Goal: Task Accomplishment & Management: Complete application form

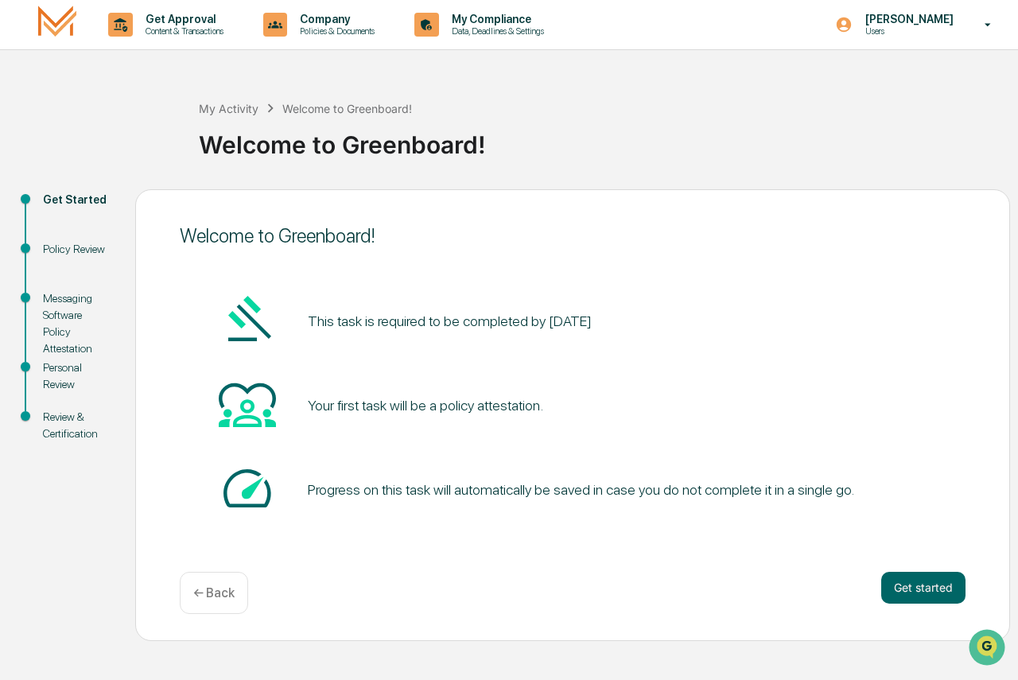
click at [911, 582] on button "Get started" at bounding box center [924, 588] width 84 height 32
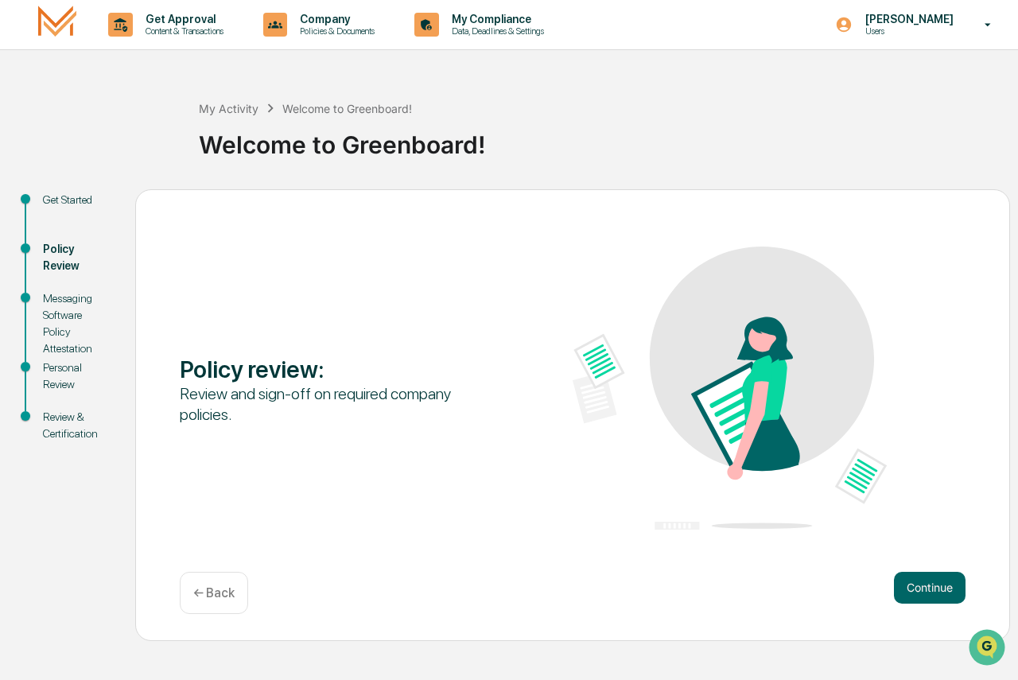
click at [928, 586] on button "Continue" at bounding box center [930, 588] width 72 height 32
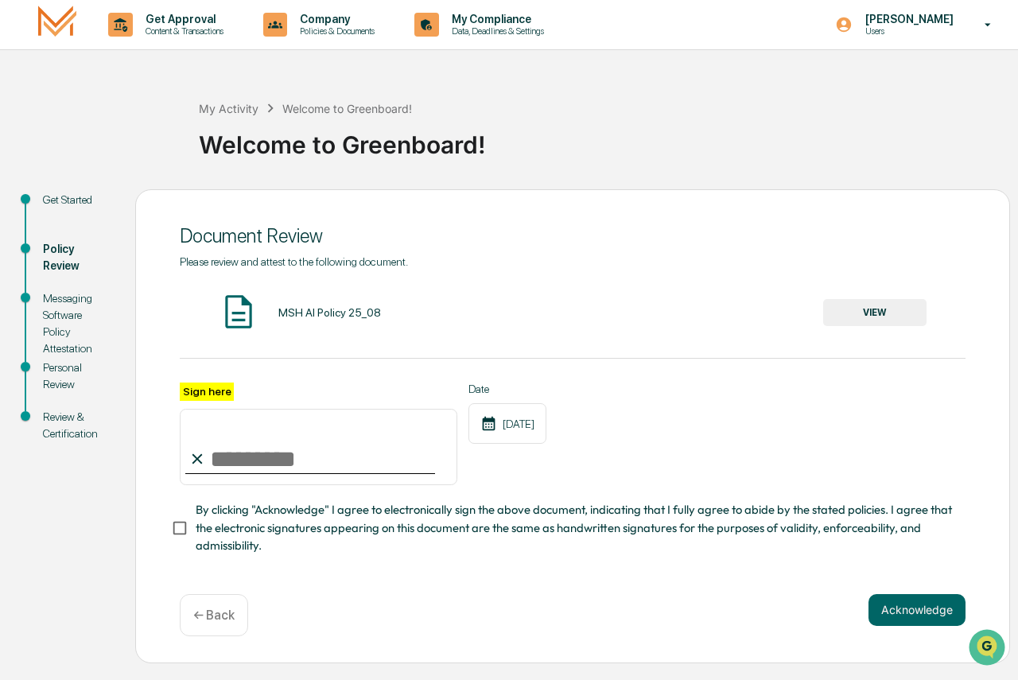
click at [279, 451] on input "Sign here" at bounding box center [319, 447] width 278 height 76
type input "**********"
click at [889, 600] on button "Acknowledge" at bounding box center [917, 610] width 97 height 32
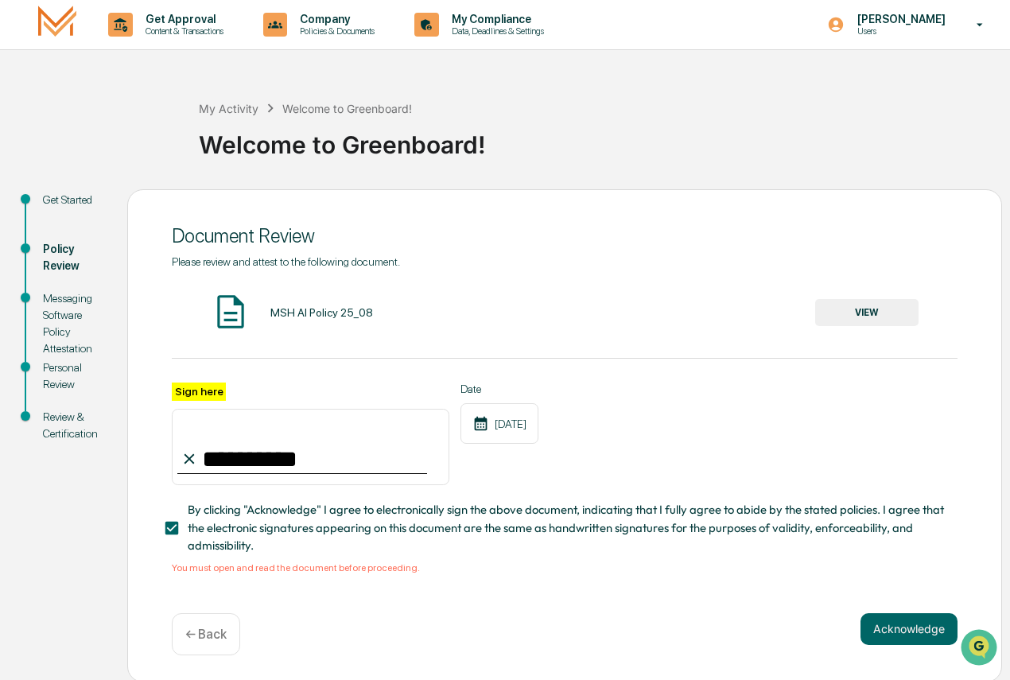
click at [837, 319] on button "VIEW" at bounding box center [866, 312] width 103 height 27
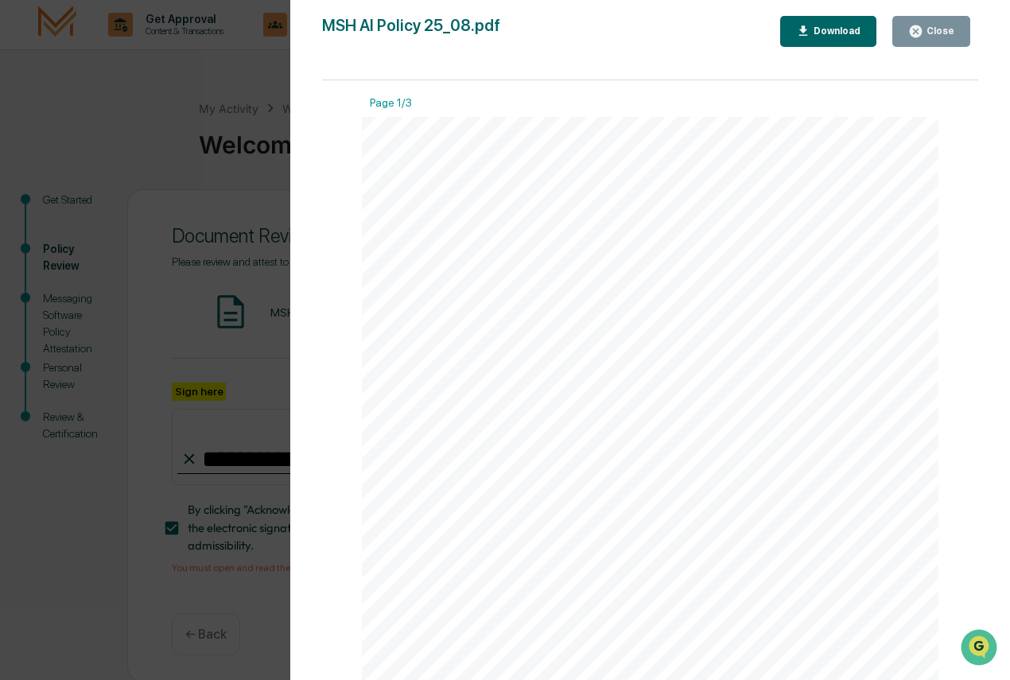
click at [928, 28] on div "Close" at bounding box center [939, 30] width 31 height 11
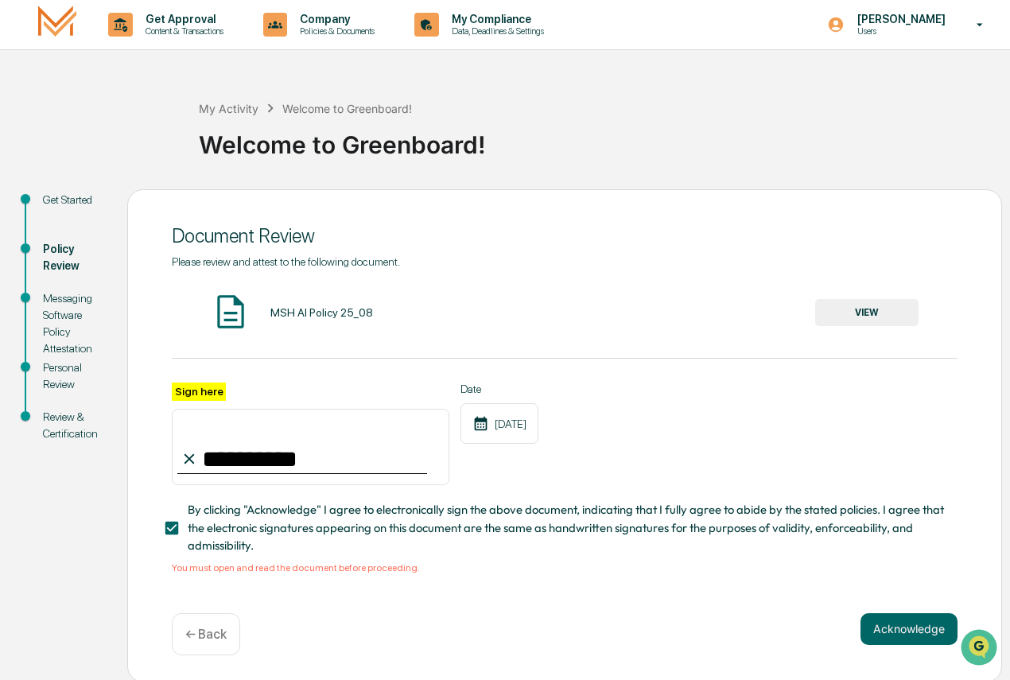
click at [928, 609] on button "Acknowledge" at bounding box center [909, 629] width 97 height 32
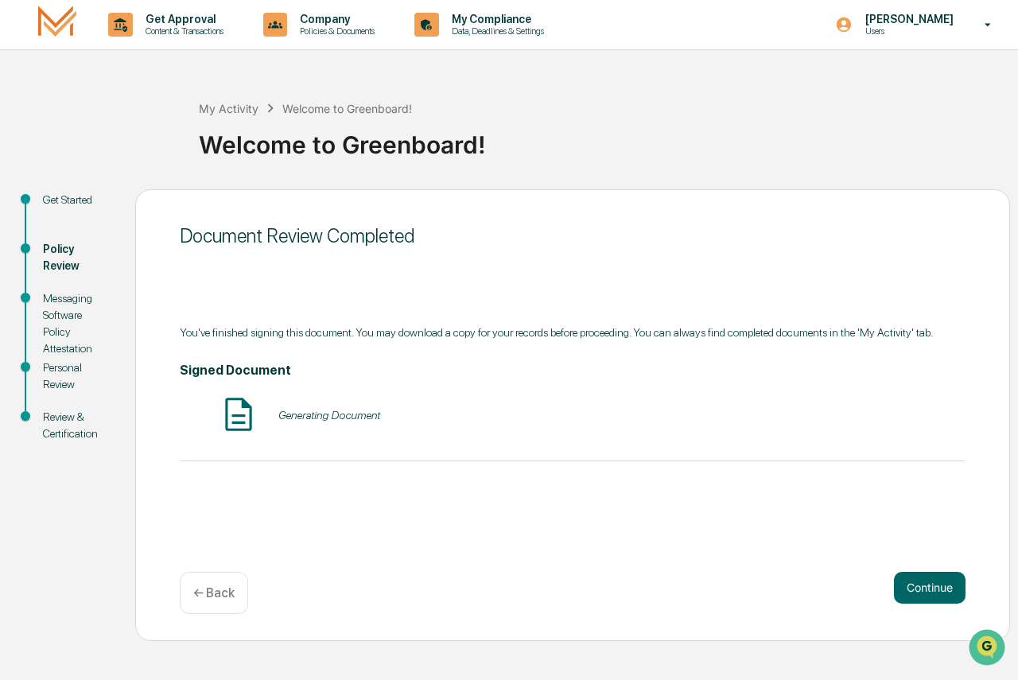
click at [914, 594] on button "Continue" at bounding box center [930, 588] width 72 height 32
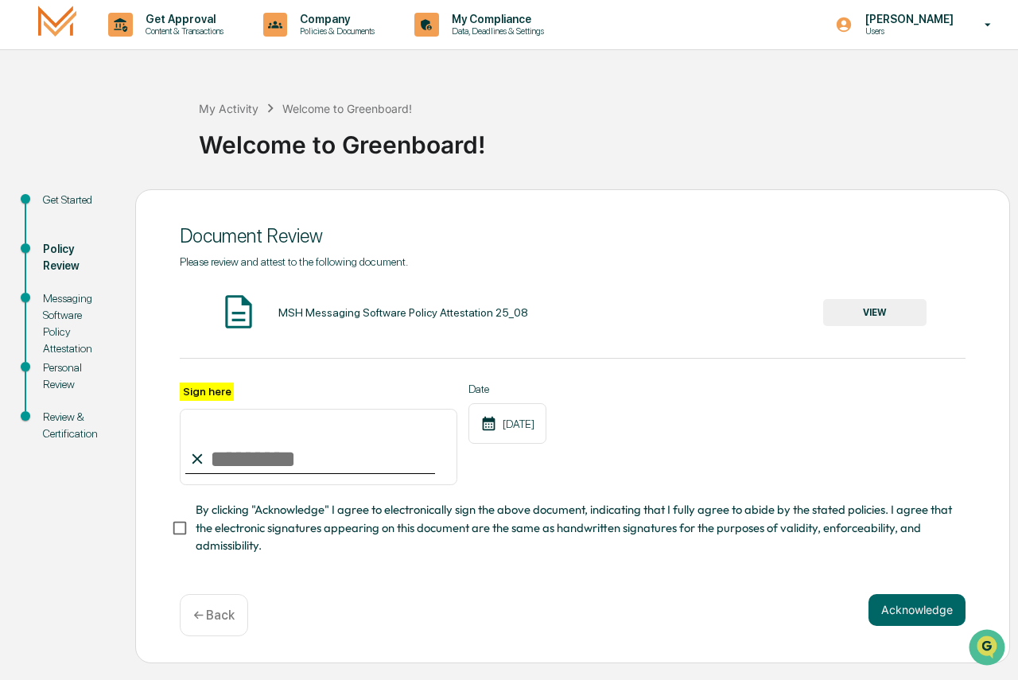
click at [298, 465] on input "Sign here" at bounding box center [319, 447] width 278 height 76
type input "**********"
click at [878, 303] on div "MSH Messaging Software Policy Attestation 25_08 VIEW" at bounding box center [573, 313] width 786 height 42
click at [871, 317] on button "VIEW" at bounding box center [874, 312] width 103 height 27
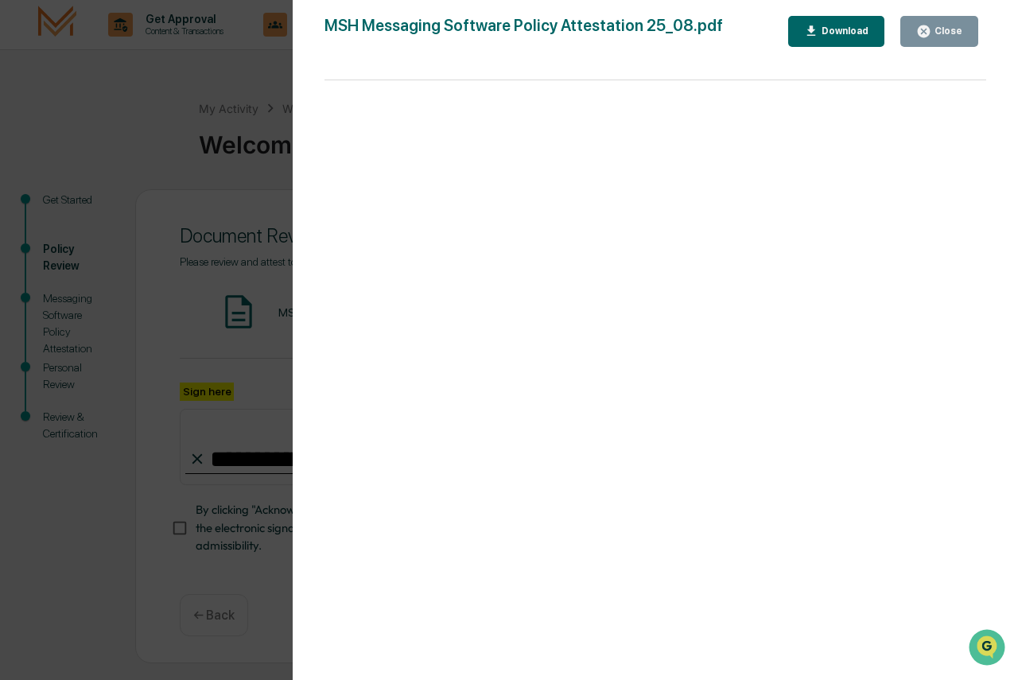
click at [928, 32] on div "Close" at bounding box center [947, 30] width 31 height 11
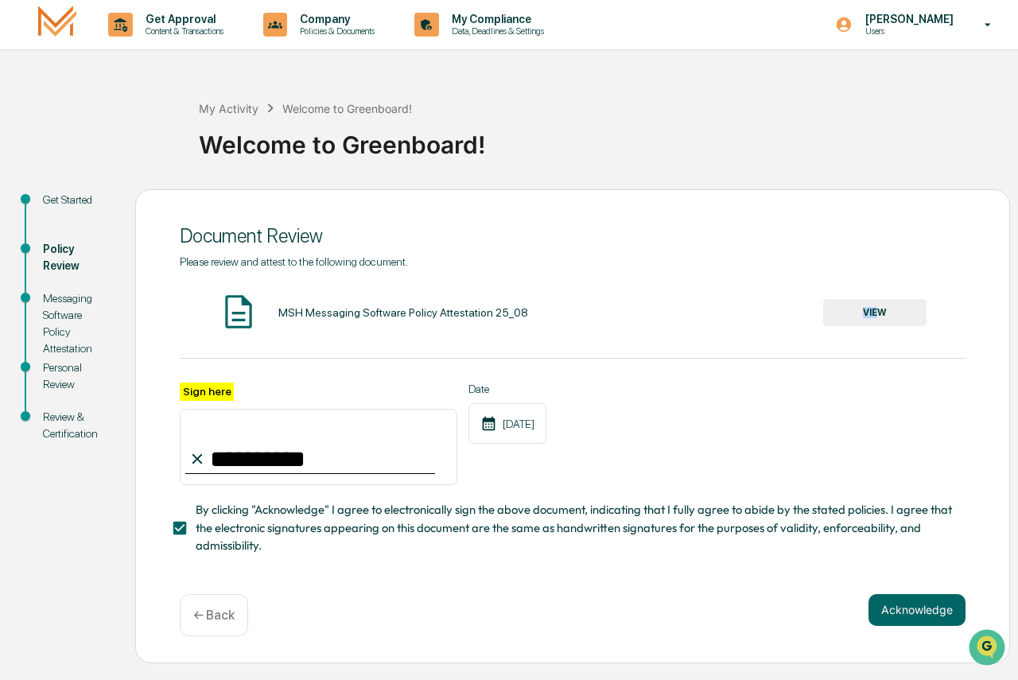
click at [900, 605] on button "Acknowledge" at bounding box center [917, 610] width 97 height 32
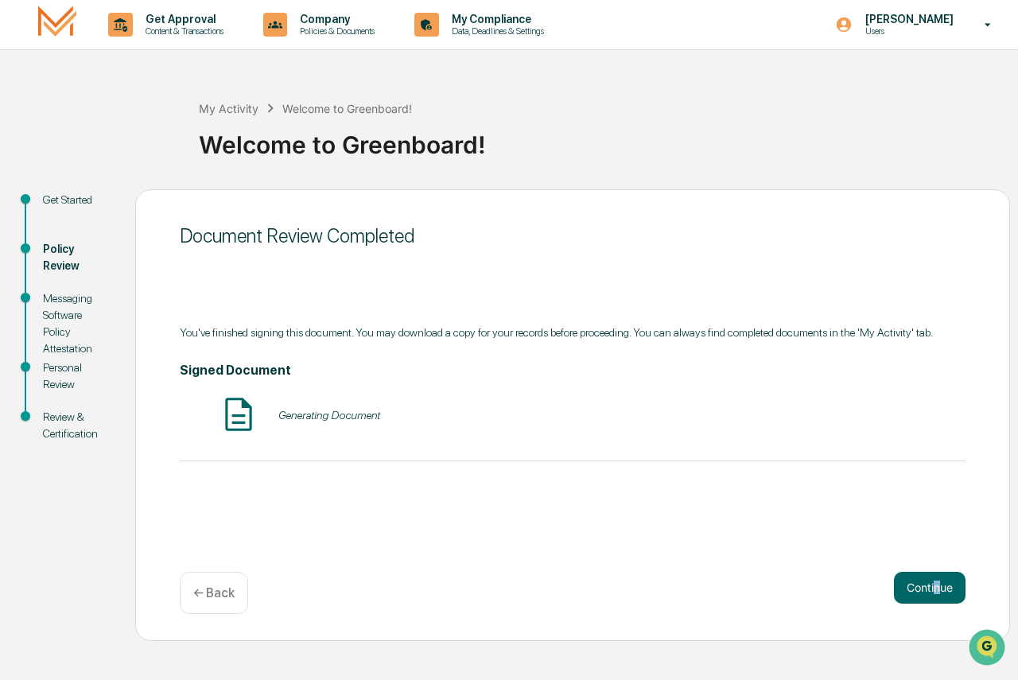
click at [928, 581] on div "Document Review Completed You've finished signing this document. You may downlo…" at bounding box center [572, 415] width 875 height 452
click at [928, 581] on button "Continue" at bounding box center [930, 588] width 72 height 32
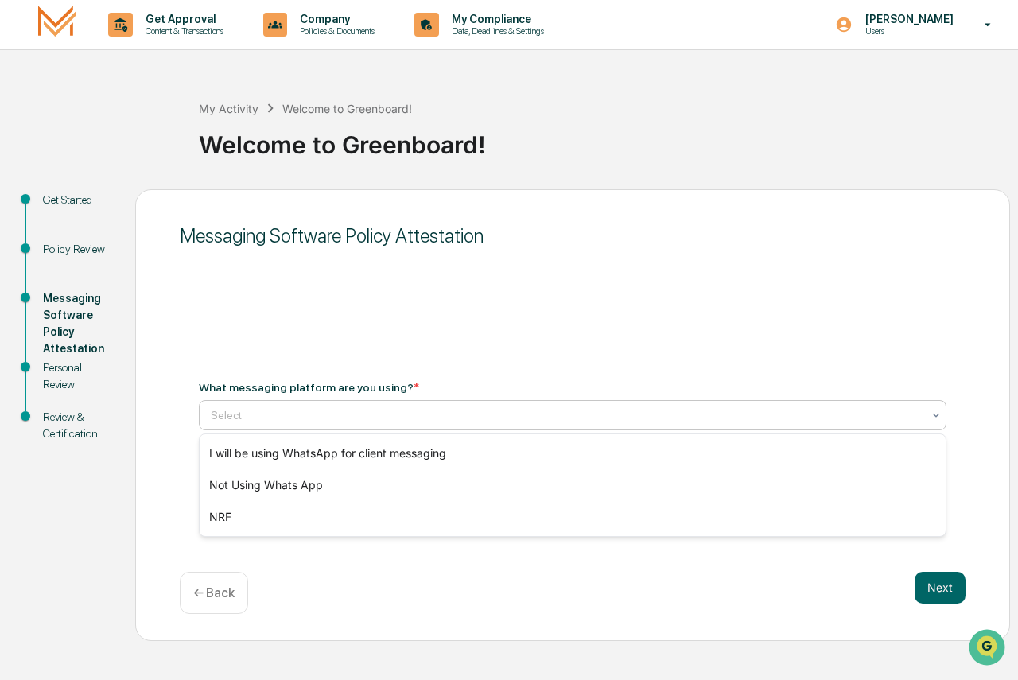
click at [327, 406] on div "Select" at bounding box center [566, 415] width 727 height 22
type input "****"
click at [553, 536] on div "Messaging Software Policy Attestation What messaging platform are you using? * …" at bounding box center [572, 415] width 875 height 452
click at [928, 585] on button "Next" at bounding box center [940, 588] width 51 height 32
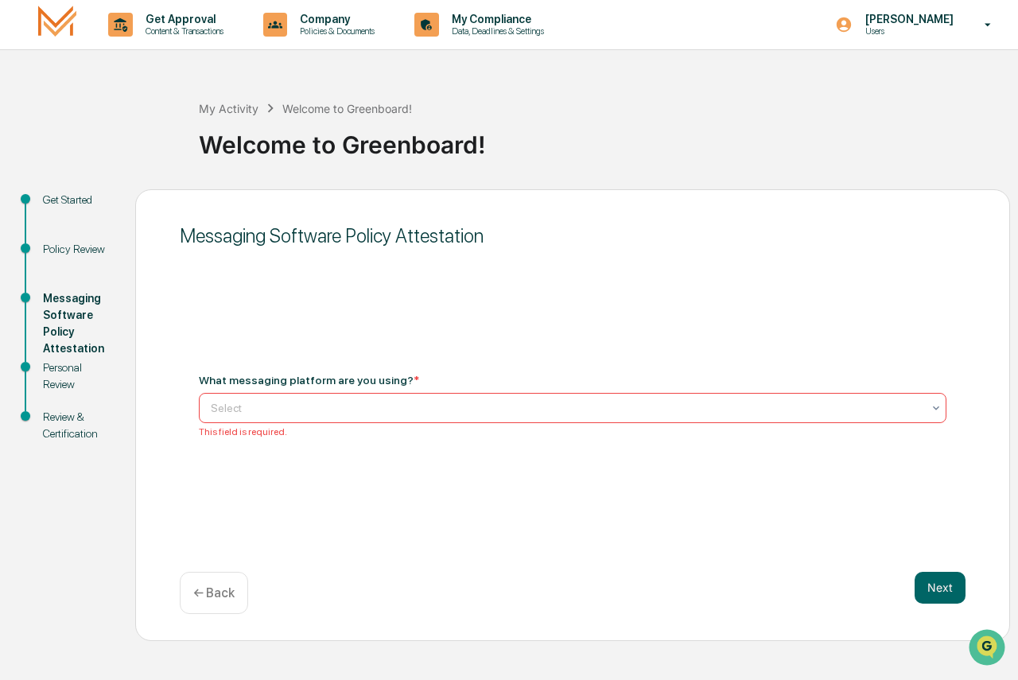
click at [321, 399] on div "Select" at bounding box center [566, 408] width 727 height 22
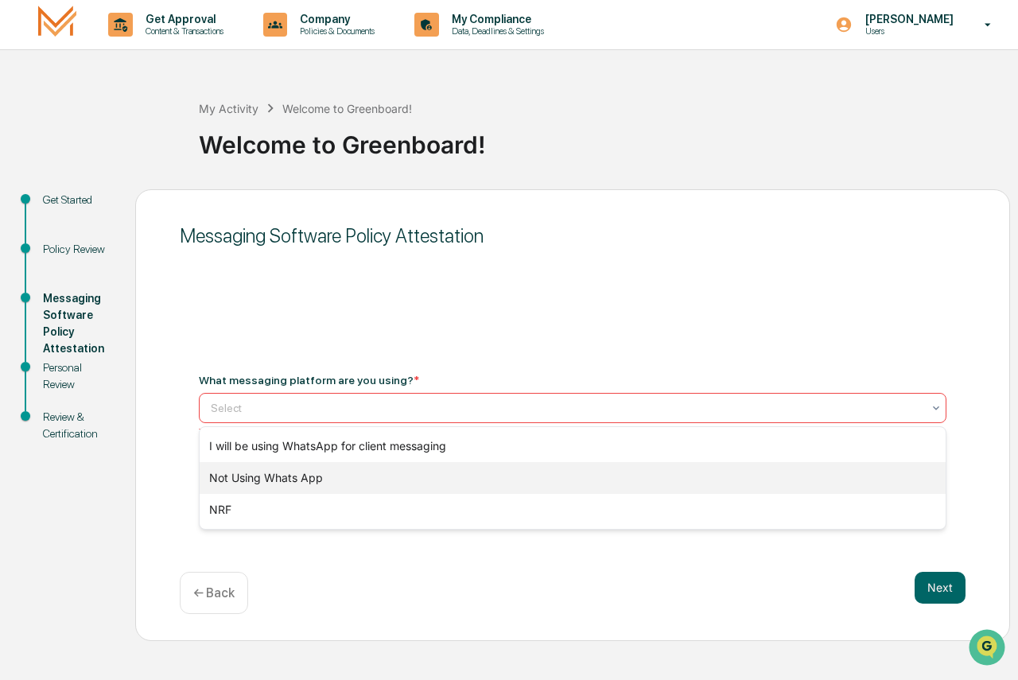
drag, startPoint x: 251, startPoint y: 478, endPoint x: 601, endPoint y: 591, distance: 368.6
click at [252, 479] on div "Not Using Whats App" at bounding box center [573, 478] width 746 height 32
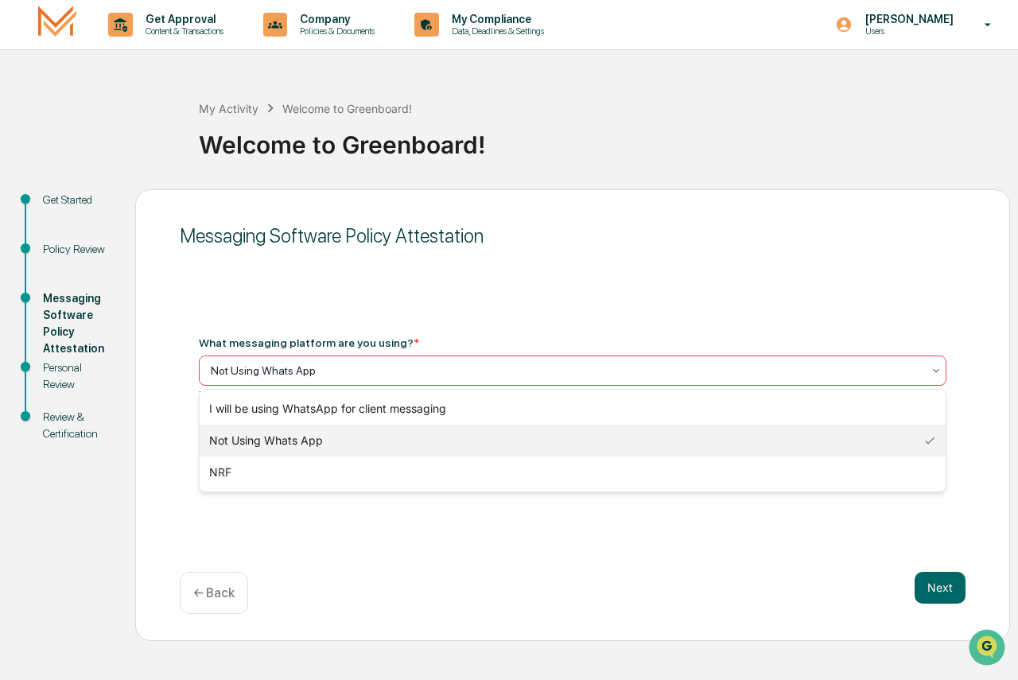
drag, startPoint x: 290, startPoint y: 366, endPoint x: 72, endPoint y: 368, distance: 218.0
click at [72, 368] on div "Get Started Policy Review Messaging Software Policy Attestation Personal Review…" at bounding box center [509, 415] width 1002 height 452
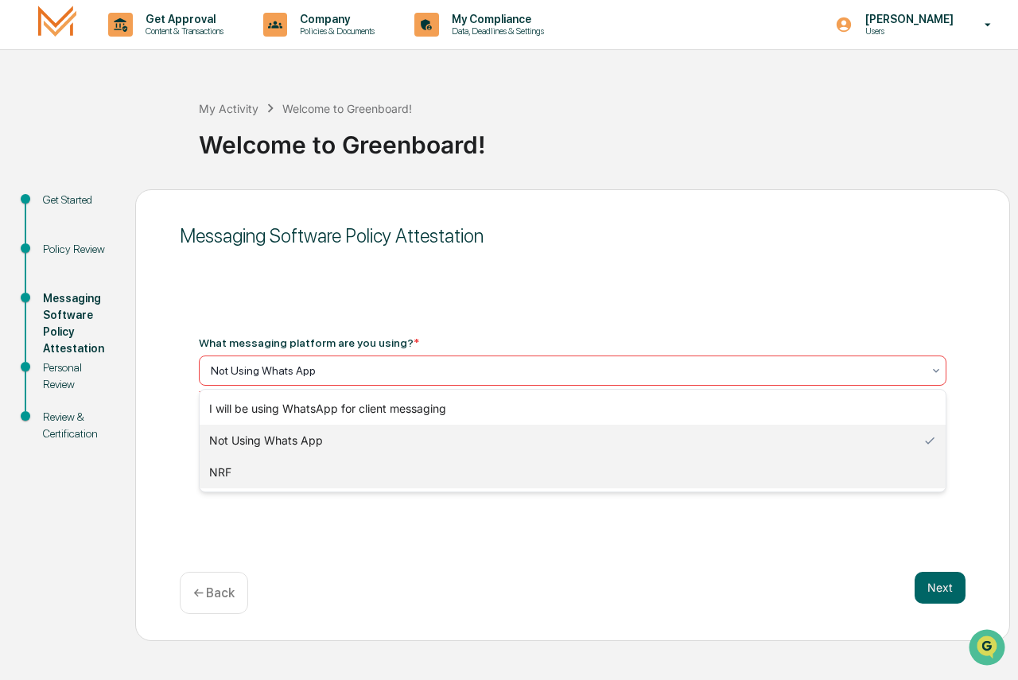
click at [218, 469] on div "NRF" at bounding box center [573, 473] width 746 height 32
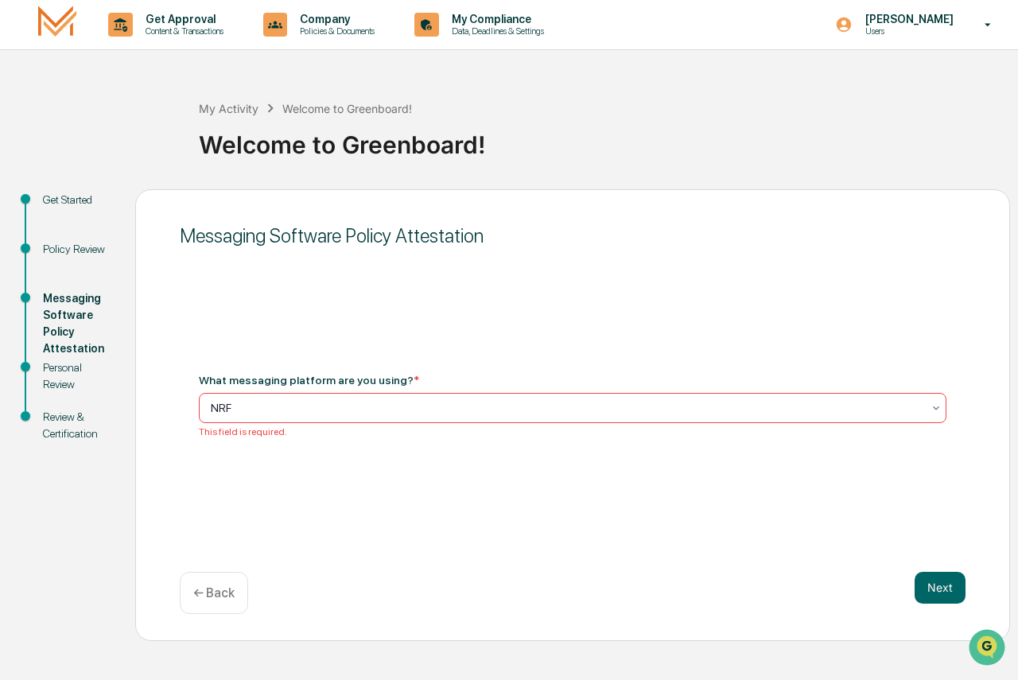
drag, startPoint x: 943, startPoint y: 584, endPoint x: 579, endPoint y: 676, distance: 375.1
click at [928, 586] on button "Next" at bounding box center [940, 588] width 51 height 32
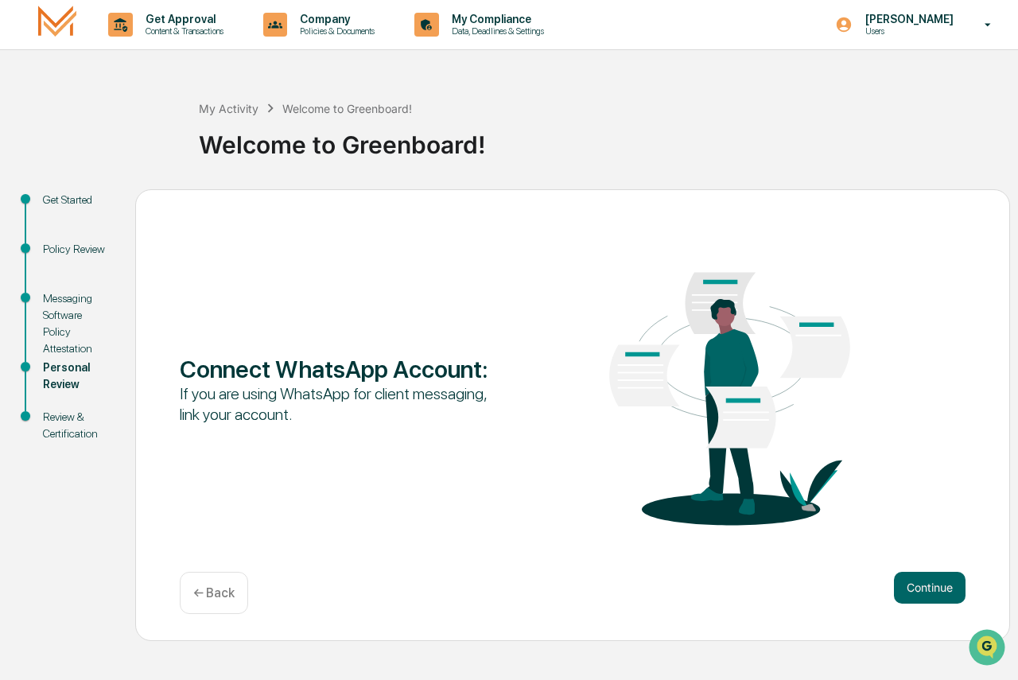
drag, startPoint x: 934, startPoint y: 590, endPoint x: 584, endPoint y: 591, distance: 350.1
click at [928, 590] on button "Continue" at bounding box center [930, 588] width 72 height 32
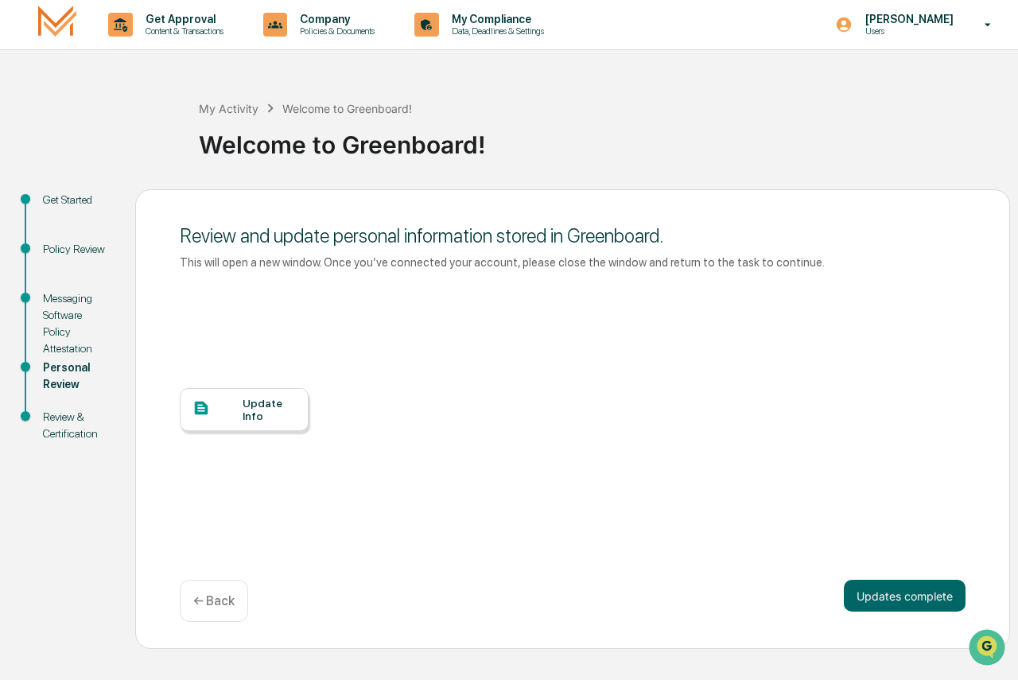
drag, startPoint x: 904, startPoint y: 597, endPoint x: 808, endPoint y: 594, distance: 96.3
click at [902, 595] on button "Updates complete" at bounding box center [905, 596] width 122 height 32
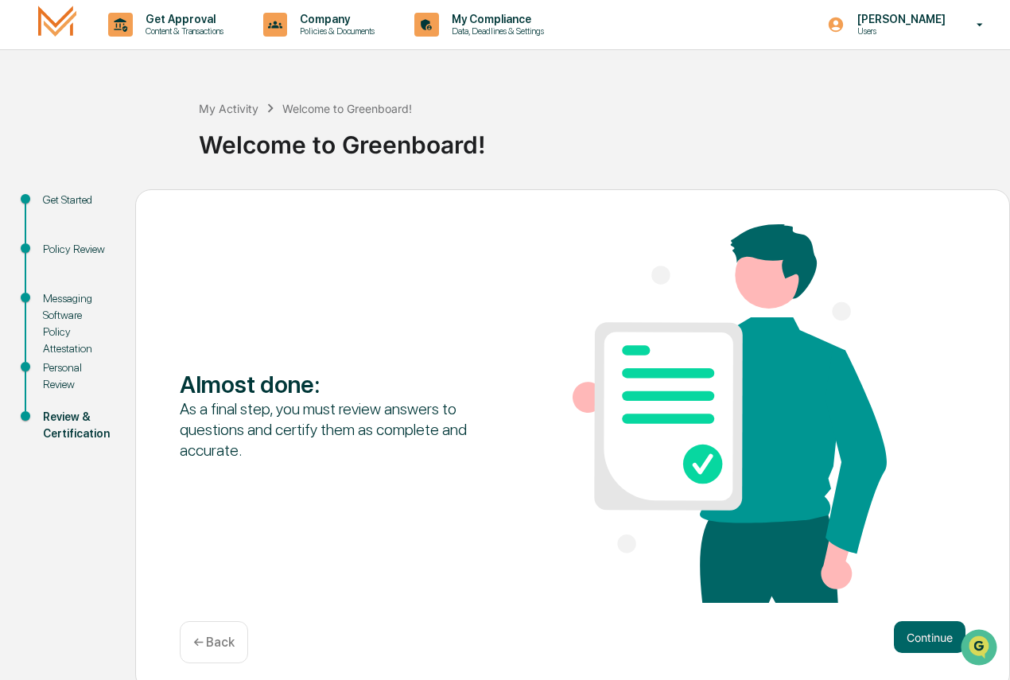
click at [925, 609] on button "Continue" at bounding box center [930, 637] width 72 height 32
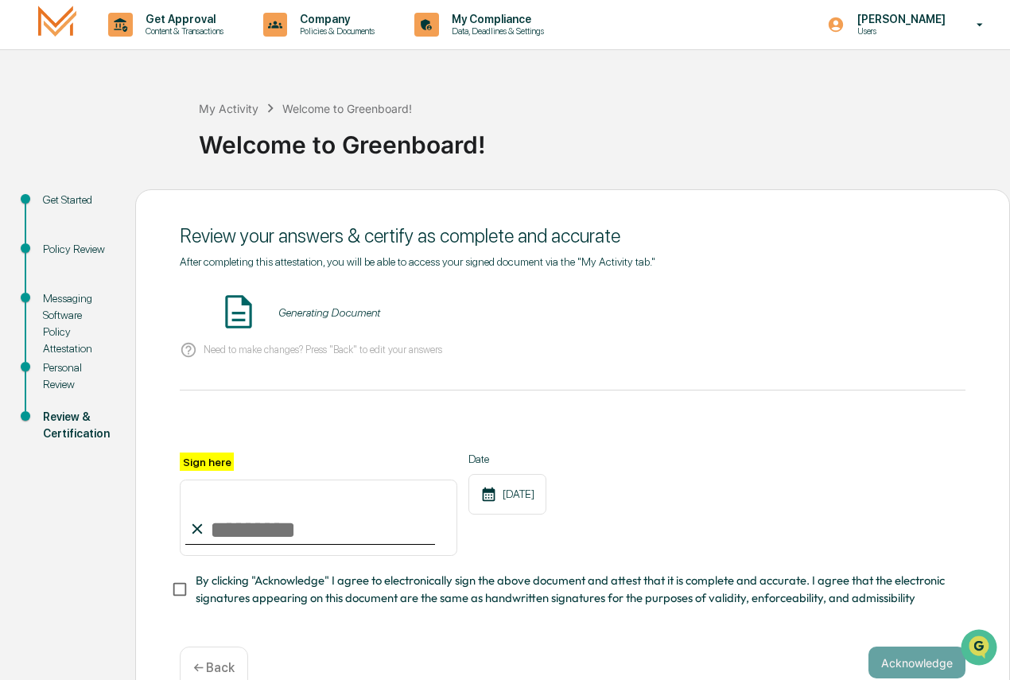
click at [301, 537] on input "Sign here" at bounding box center [319, 518] width 278 height 76
type input "**********"
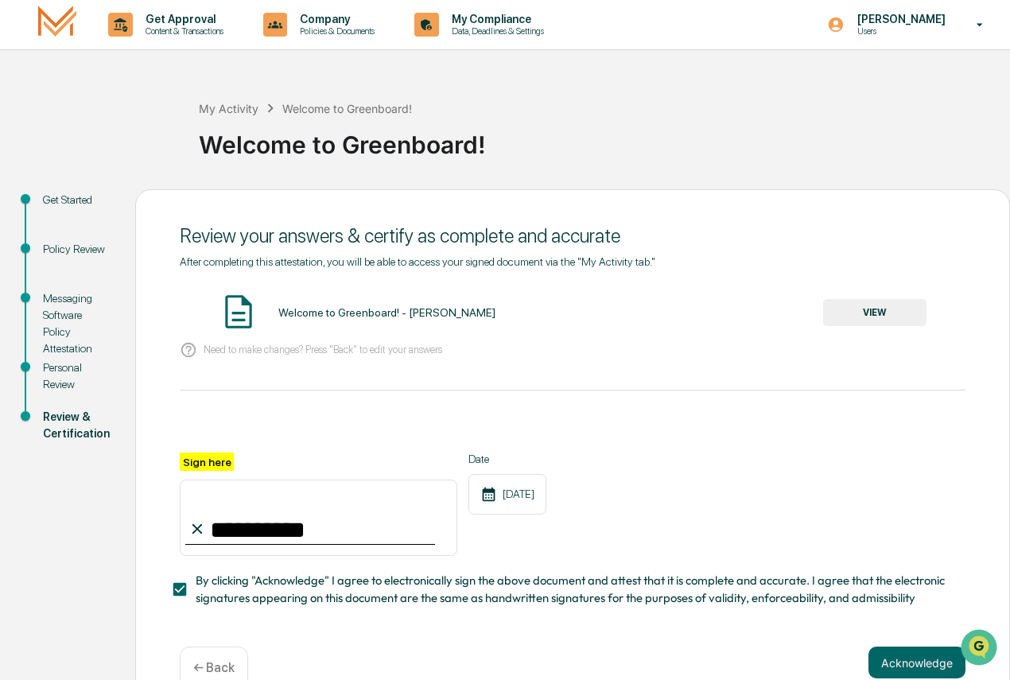
click at [878, 313] on button "VIEW" at bounding box center [874, 312] width 103 height 27
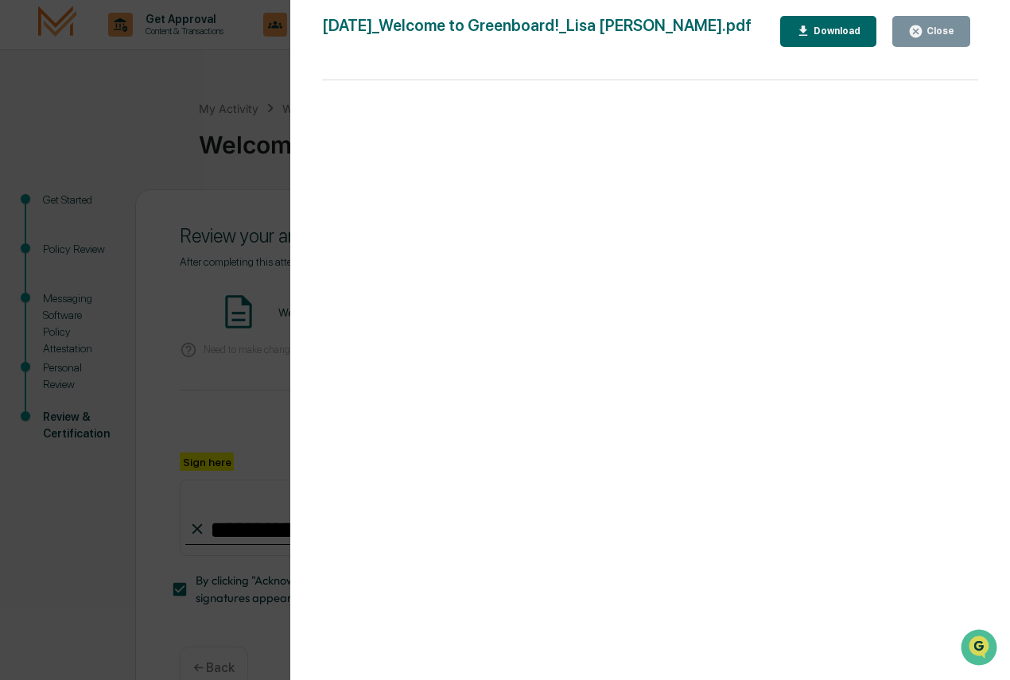
click at [928, 24] on button "Close" at bounding box center [932, 31] width 78 height 31
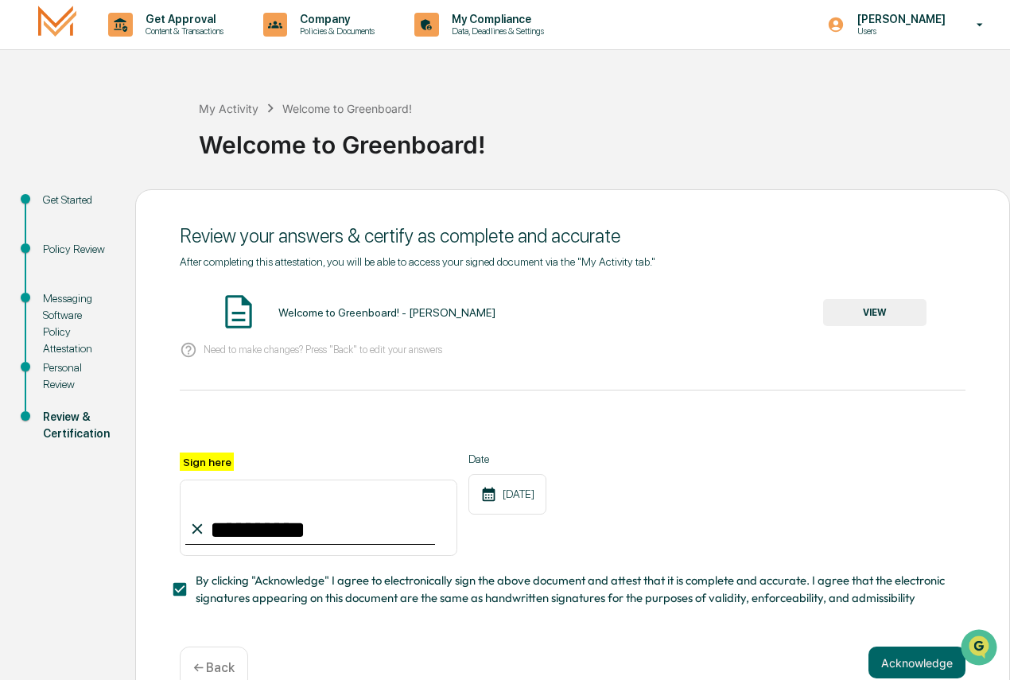
click at [891, 609] on button "Acknowledge" at bounding box center [917, 663] width 97 height 32
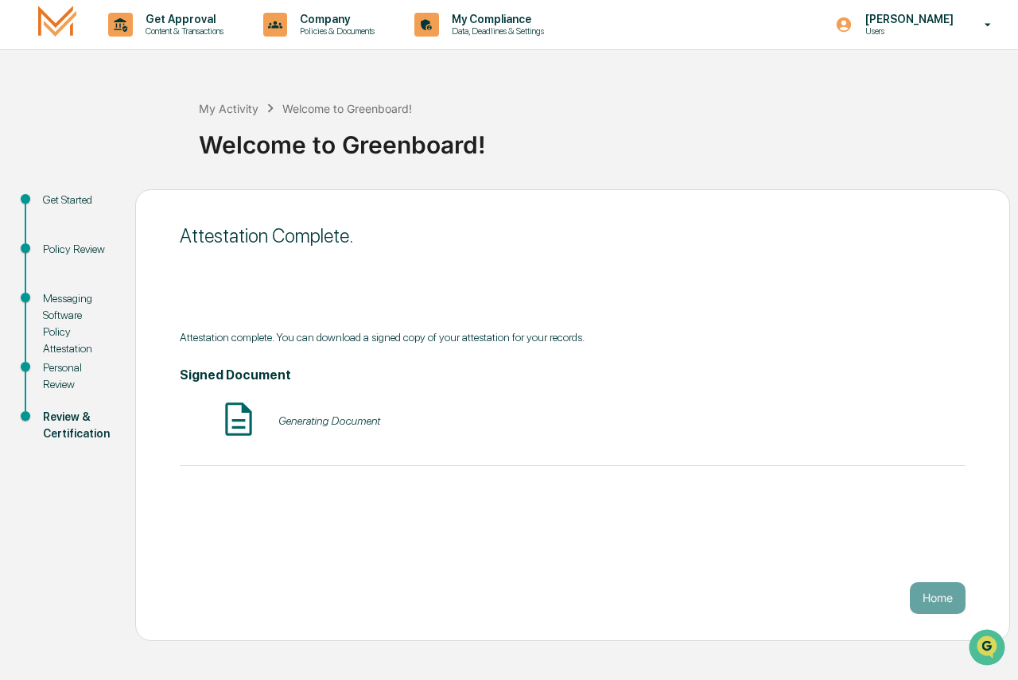
click at [928, 603] on button "Home" at bounding box center [938, 598] width 56 height 32
